Goal: Task Accomplishment & Management: Manage account settings

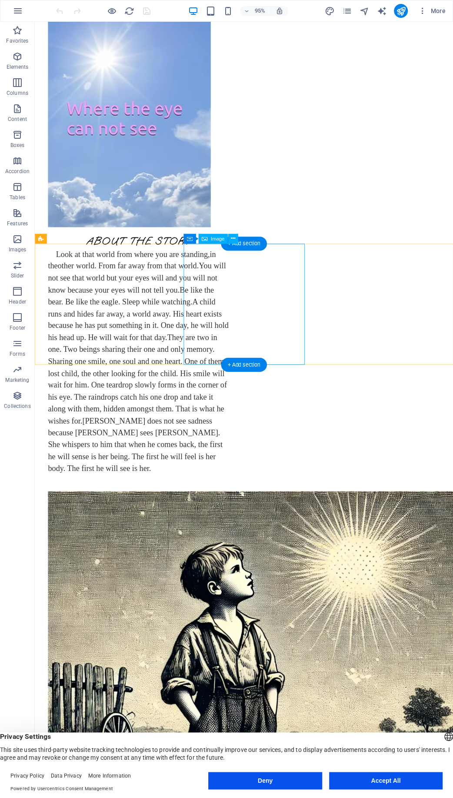
scroll to position [234, 0]
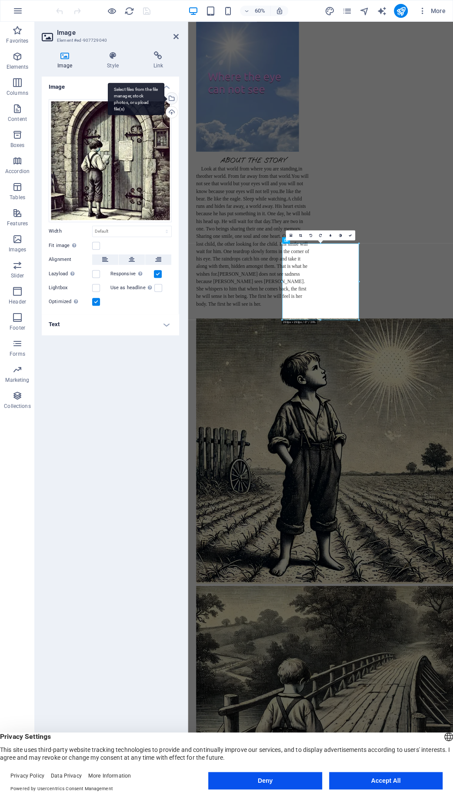
click at [172, 97] on div "Select files from the file manager, stock photos, or upload file(s)" at bounding box center [170, 99] width 13 height 13
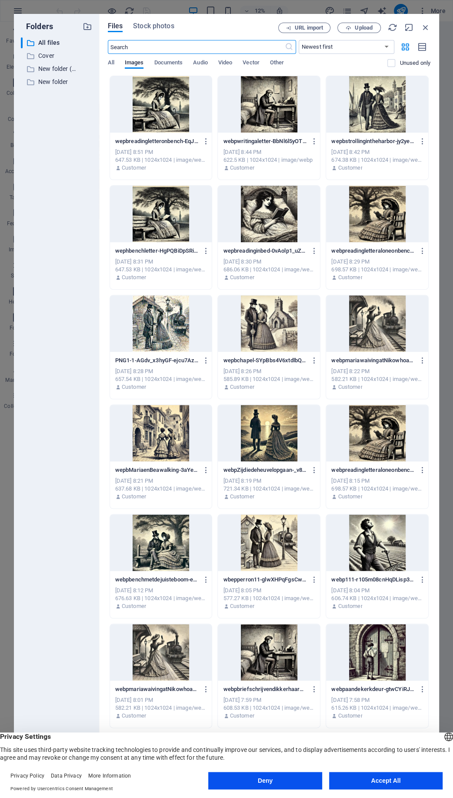
scroll to position [0, 0]
click at [353, 32] on button "Upload" at bounding box center [358, 28] width 43 height 10
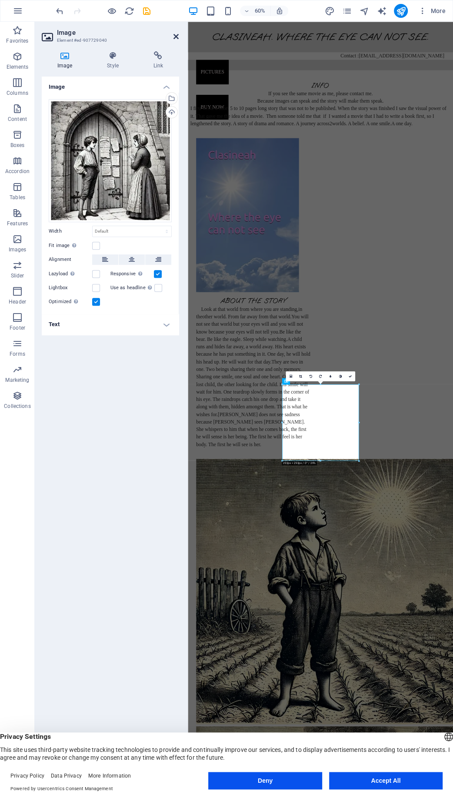
drag, startPoint x: 177, startPoint y: 40, endPoint x: 151, endPoint y: 18, distance: 34.0
click at [177, 40] on icon at bounding box center [175, 36] width 5 height 7
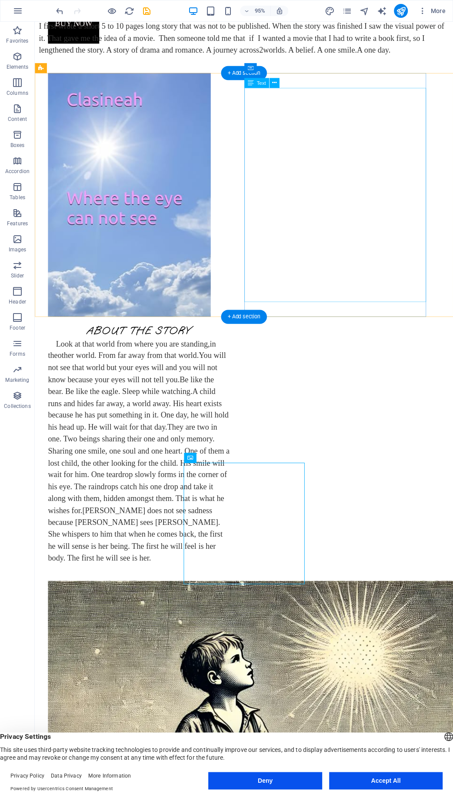
scroll to position [140, 0]
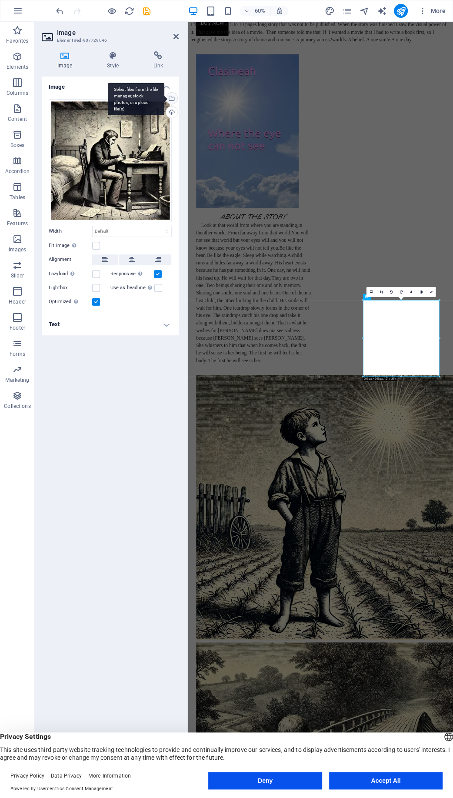
click at [171, 99] on div "Select files from the file manager, stock photos, or upload file(s)" at bounding box center [170, 99] width 13 height 13
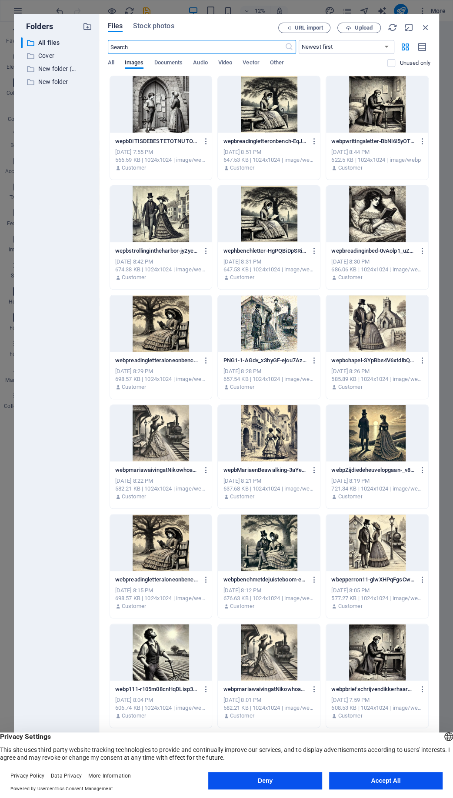
scroll to position [0, 0]
click at [346, 32] on button "Upload" at bounding box center [358, 28] width 43 height 10
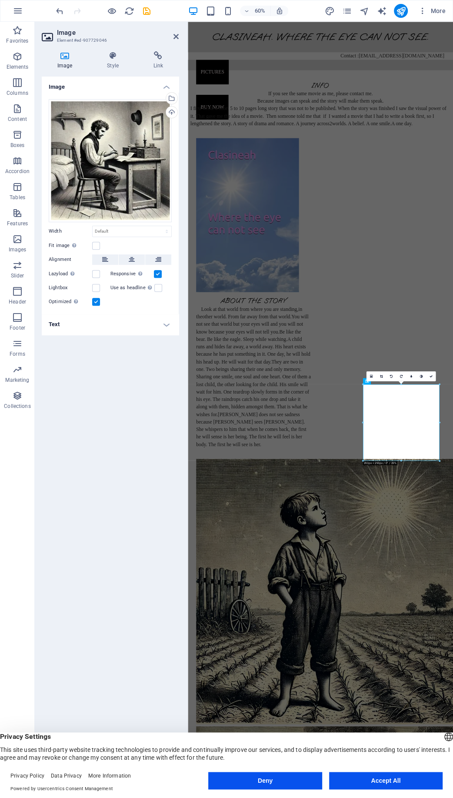
click at [176, 32] on h2 "Image" at bounding box center [118, 33] width 122 height 8
click at [176, 34] on icon at bounding box center [175, 36] width 5 height 7
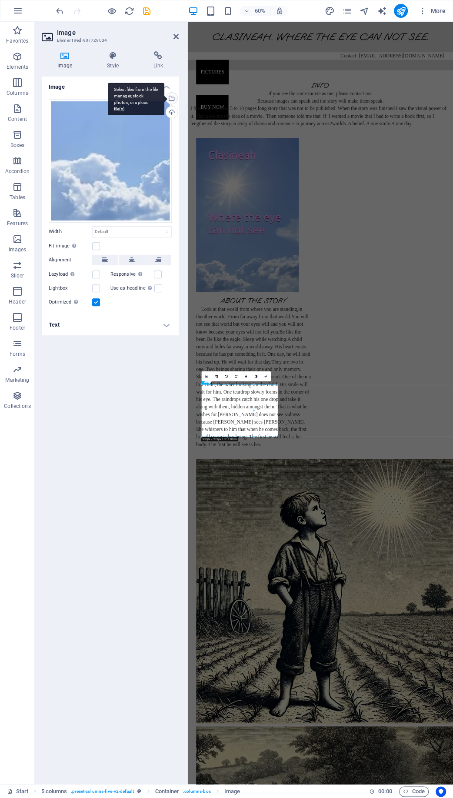
click at [172, 97] on div "Select files from the file manager, stock photos, or upload file(s)" at bounding box center [170, 99] width 13 height 13
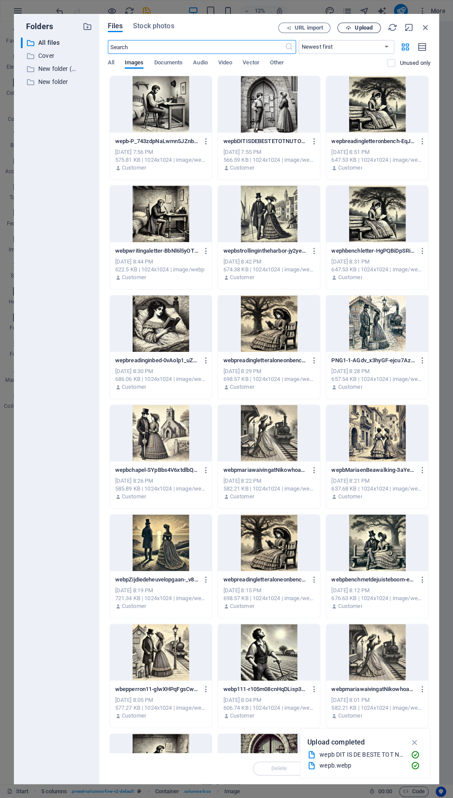
click at [347, 27] on icon "button" at bounding box center [349, 28] width 6 height 6
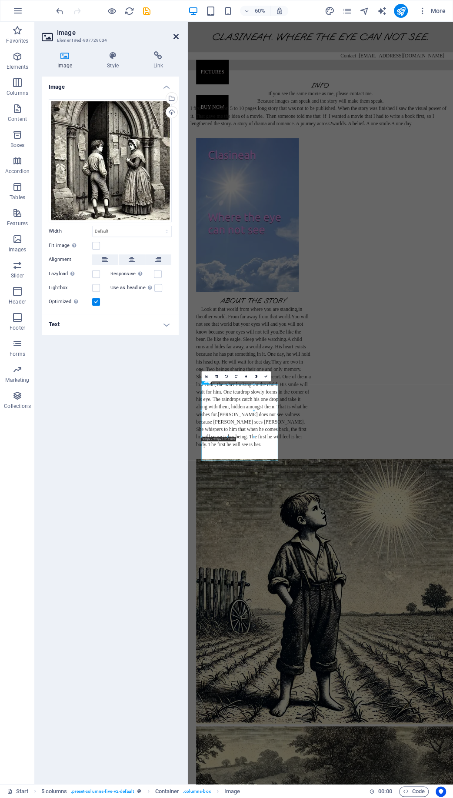
click at [175, 37] on icon at bounding box center [175, 36] width 5 height 7
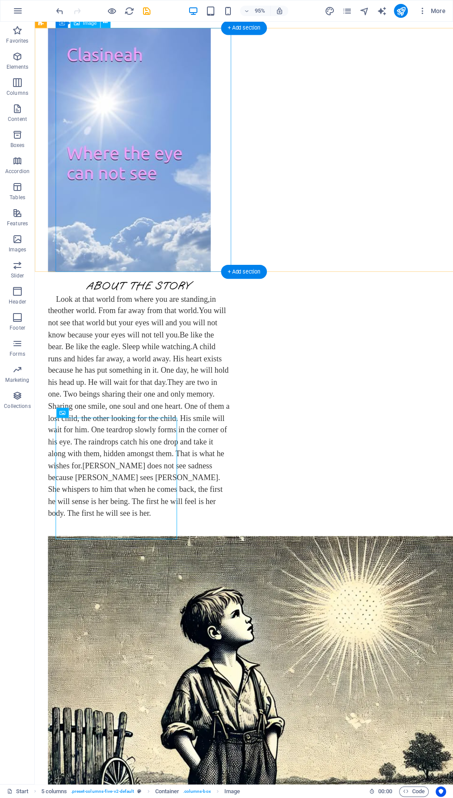
scroll to position [187, 0]
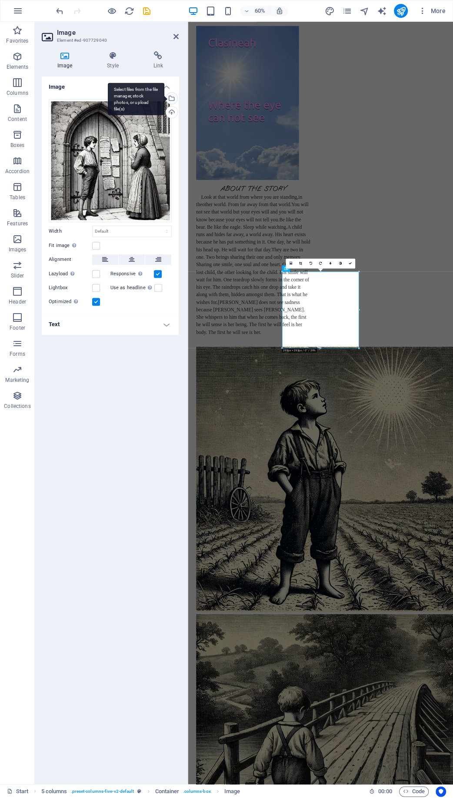
click at [172, 98] on div "Select files from the file manager, stock photos, or upload file(s)" at bounding box center [170, 99] width 13 height 13
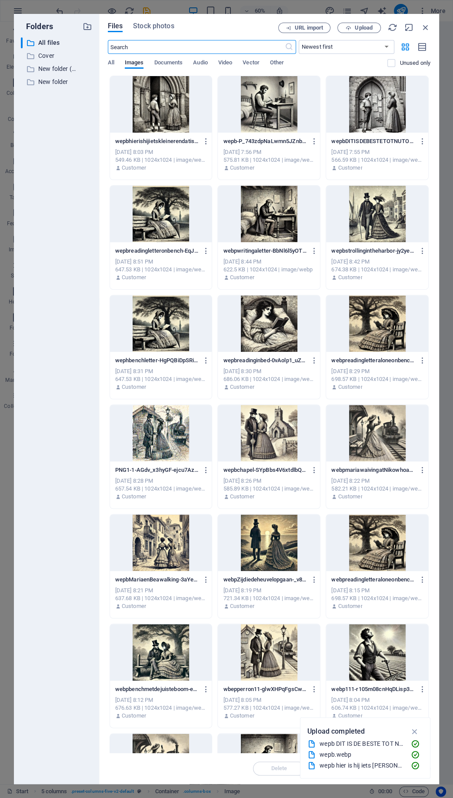
scroll to position [0, 0]
click at [168, 113] on div at bounding box center [161, 104] width 102 height 57
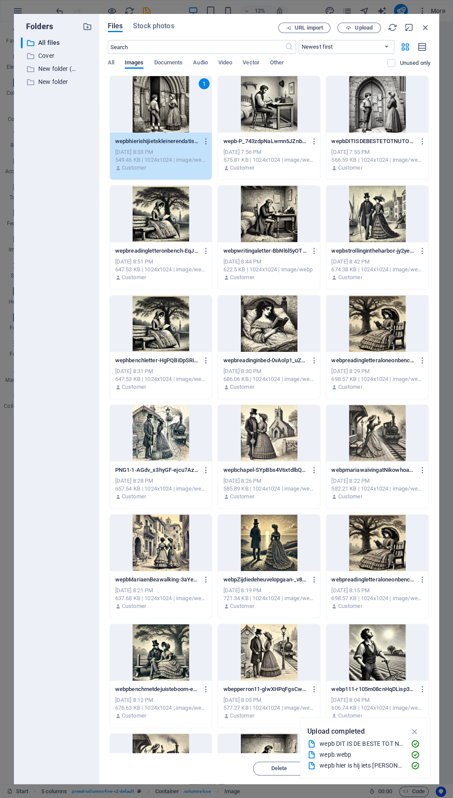
click at [168, 113] on div "1" at bounding box center [161, 104] width 102 height 57
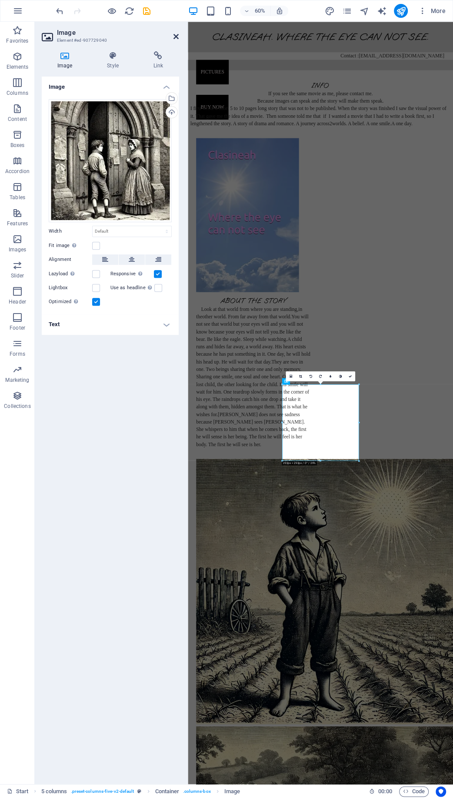
click at [178, 36] on icon at bounding box center [175, 36] width 5 height 7
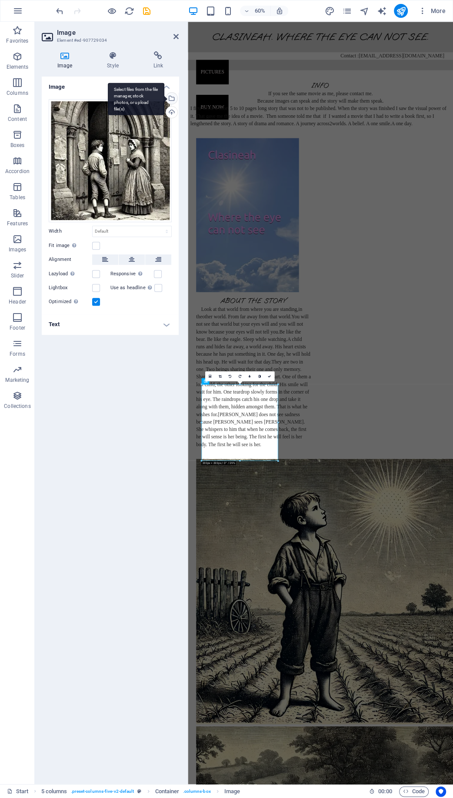
click at [173, 99] on div "Select files from the file manager, stock photos, or upload file(s)" at bounding box center [170, 99] width 13 height 13
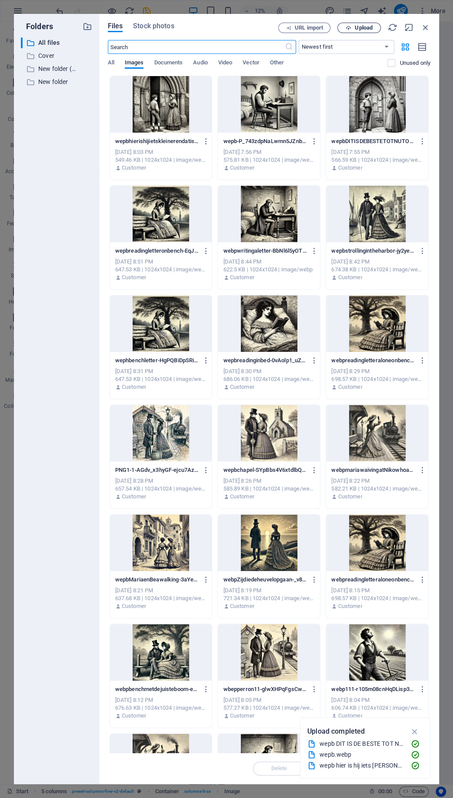
click at [361, 30] on span "Upload" at bounding box center [364, 27] width 18 height 5
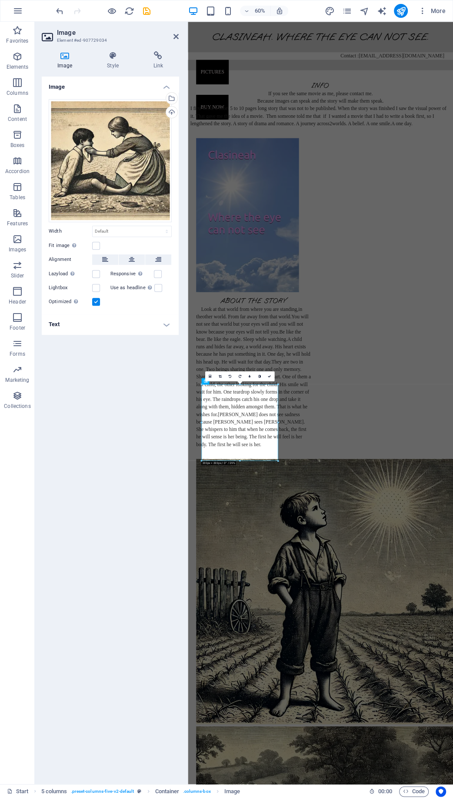
click at [173, 36] on h2 "Image" at bounding box center [118, 33] width 122 height 8
click at [176, 36] on icon at bounding box center [175, 36] width 5 height 7
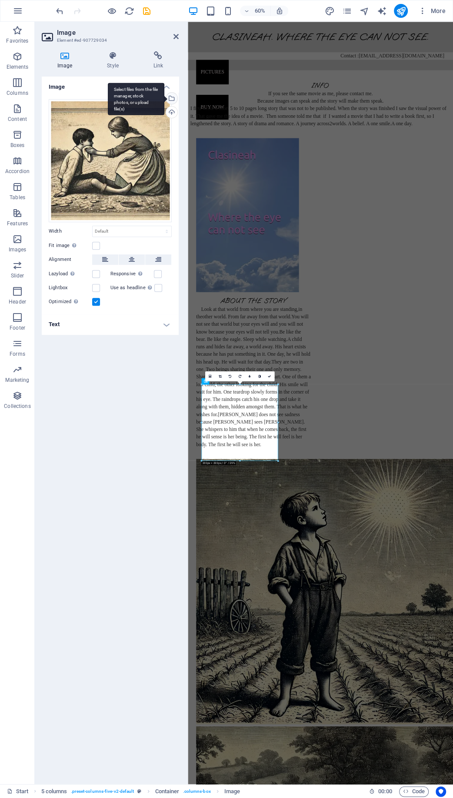
click at [173, 97] on div "Select files from the file manager, stock photos, or upload file(s)" at bounding box center [170, 99] width 13 height 13
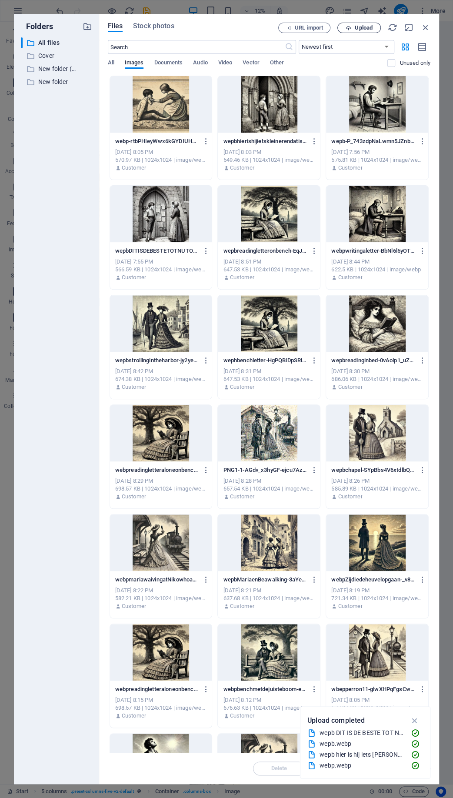
click at [348, 28] on icon "button" at bounding box center [349, 28] width 6 height 6
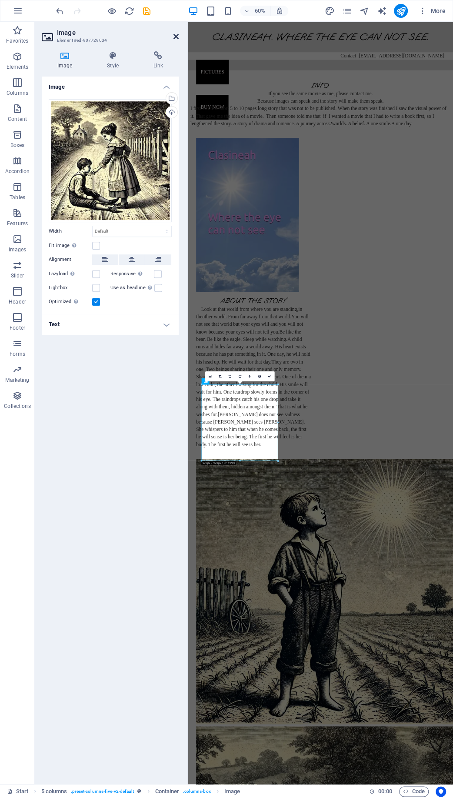
click at [175, 37] on icon at bounding box center [175, 36] width 5 height 7
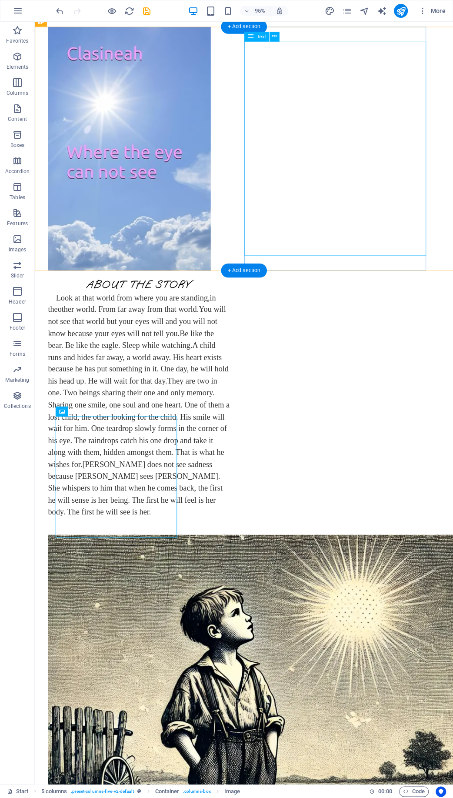
scroll to position [189, 0]
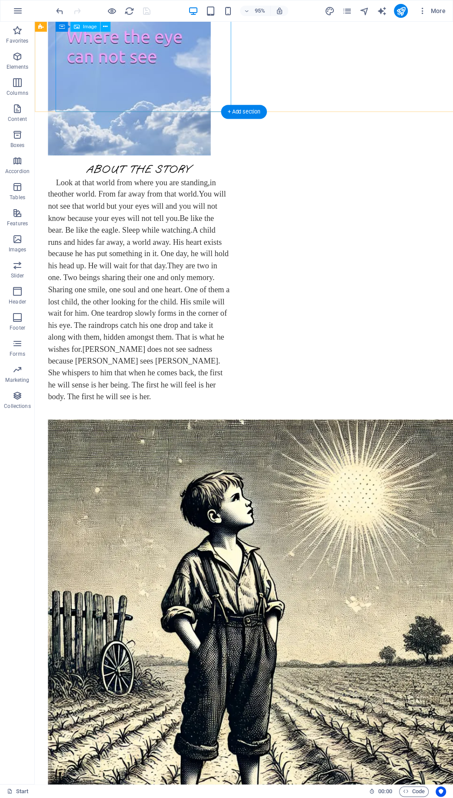
scroll to position [187, 0]
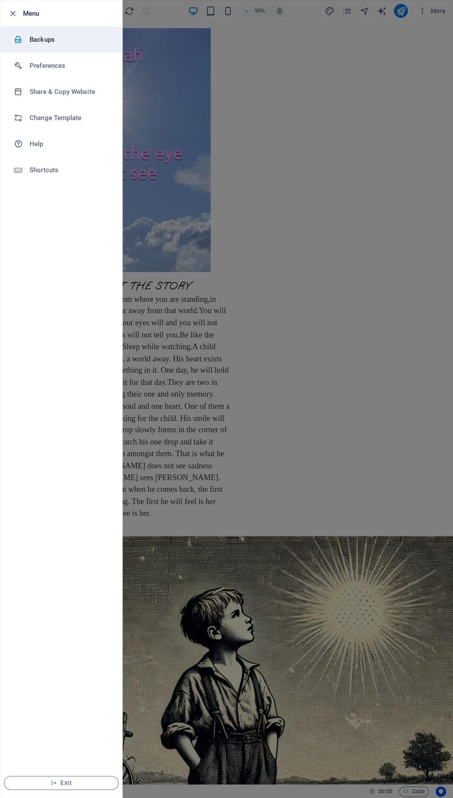
click at [39, 42] on h6 "Backups" at bounding box center [70, 39] width 80 height 10
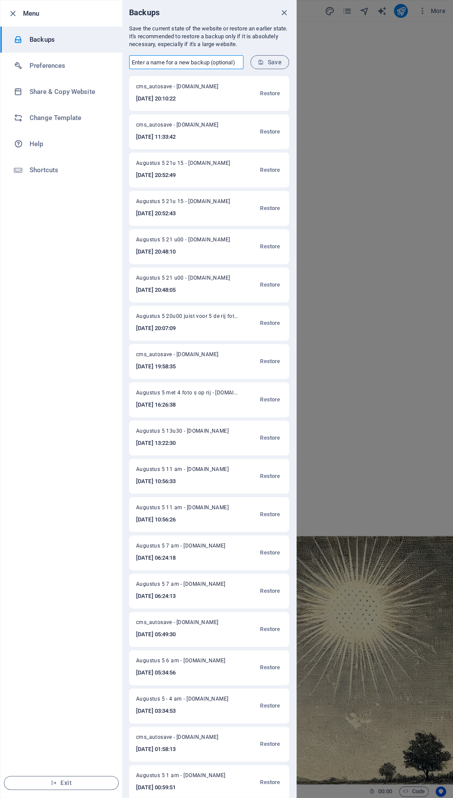
click at [153, 61] on input "text" at bounding box center [186, 62] width 114 height 14
type input "Augustus 6 20 u 00"
click at [259, 64] on icon "submit" at bounding box center [261, 62] width 6 height 6
click at [285, 14] on icon "close" at bounding box center [284, 13] width 10 height 10
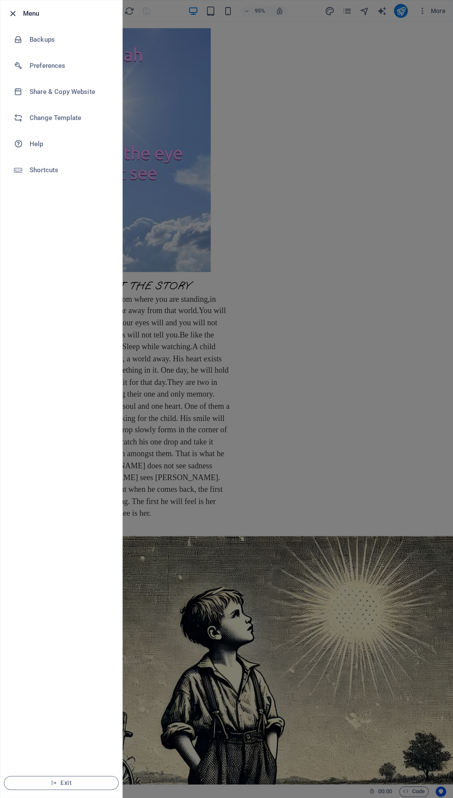
click at [14, 12] on icon "button" at bounding box center [13, 14] width 10 height 10
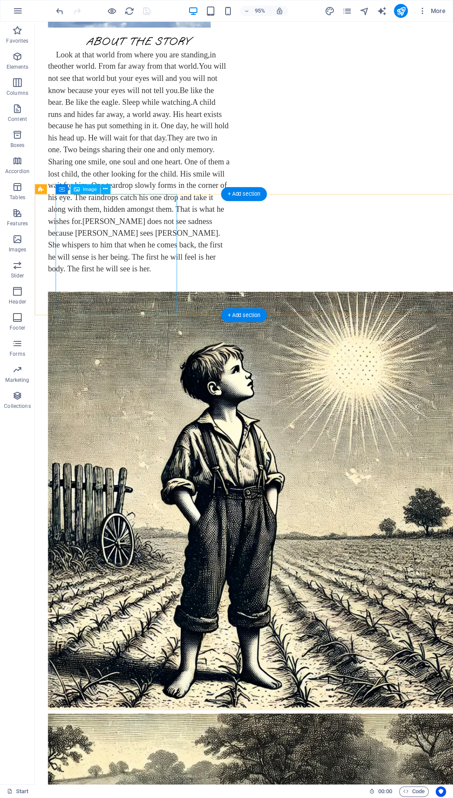
scroll to position [422, 0]
